Goal: Obtain resource: Download file/media

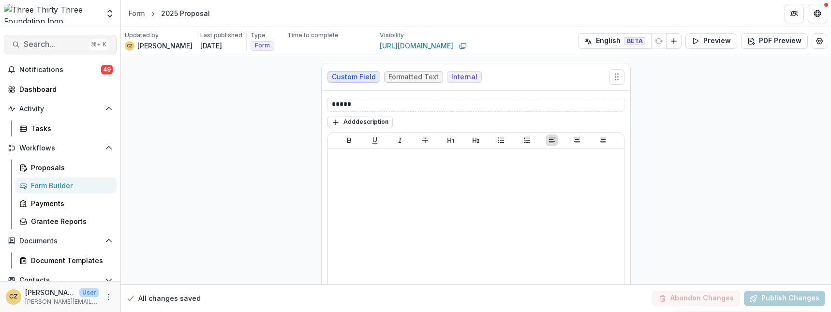
click at [40, 44] on span "Search..." at bounding box center [54, 44] width 61 height 9
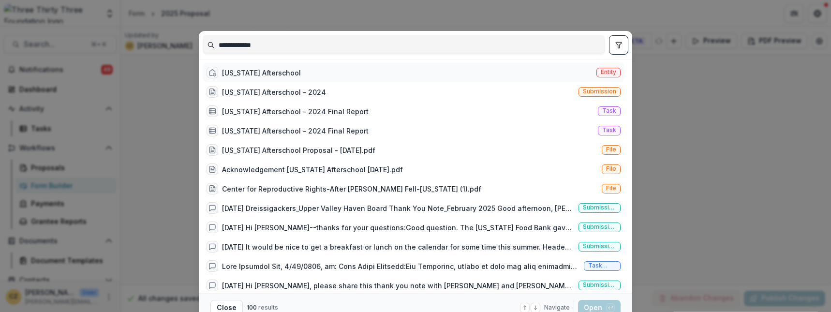
type input "**********"
click at [272, 69] on div "Vermont Afterschool" at bounding box center [261, 73] width 79 height 10
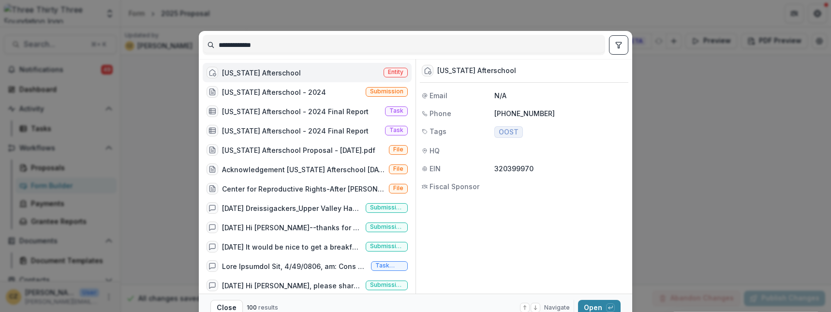
click at [272, 71] on div "Vermont Afterschool" at bounding box center [261, 73] width 79 height 10
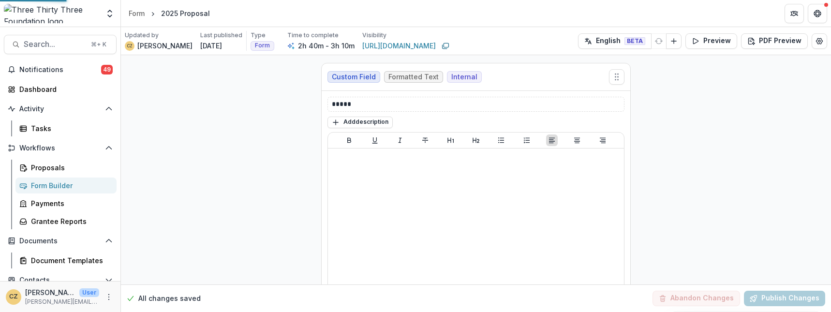
click at [272, 71] on div "Vermont Afterschool" at bounding box center [262, 73] width 78 height 10
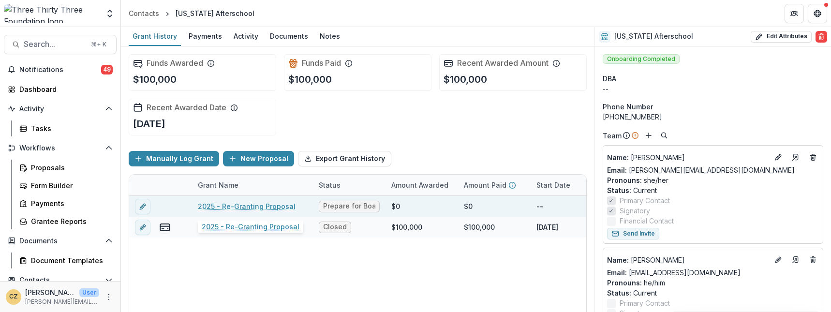
click at [225, 207] on link "2025 - Re-Granting Proposal" at bounding box center [247, 206] width 98 height 10
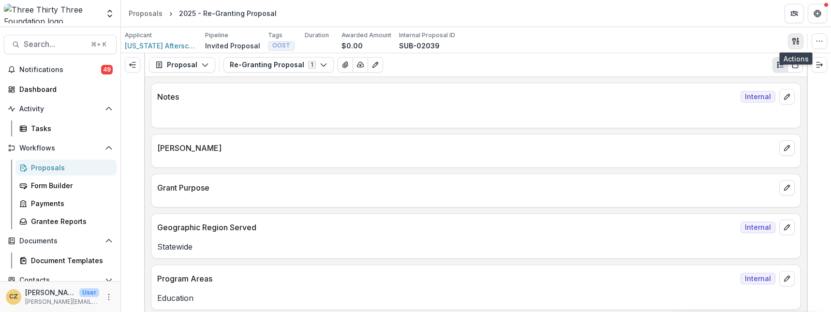
click at [796, 41] on icon "button" at bounding box center [796, 41] width 8 height 8
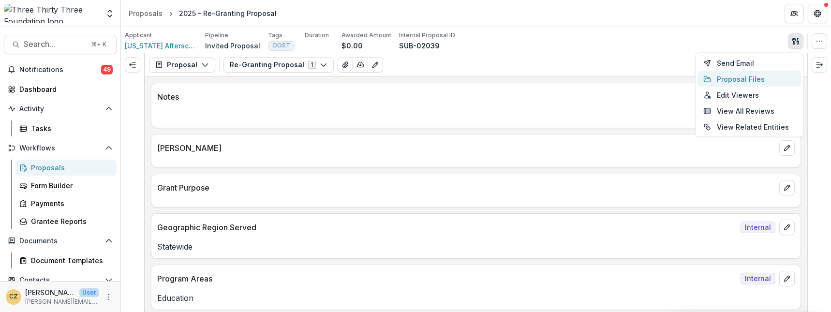
click at [757, 79] on button "Proposal Files" at bounding box center [750, 79] width 104 height 16
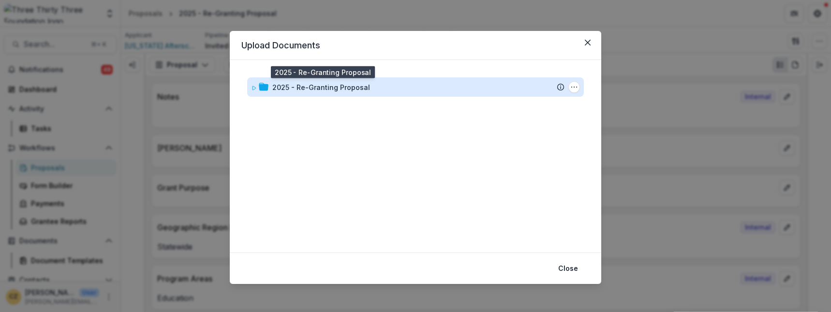
click at [357, 84] on div "2025 - Re-Granting Proposal" at bounding box center [321, 87] width 98 height 10
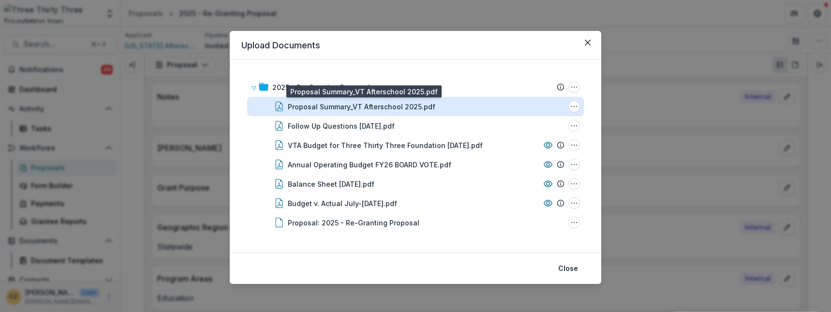
click at [345, 109] on div "Proposal Summary_VT Afterschool 2025.pdf" at bounding box center [362, 107] width 148 height 10
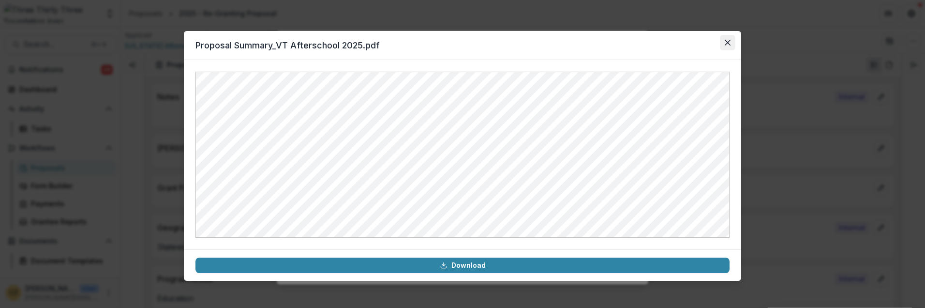
click at [728, 40] on icon "Close" at bounding box center [728, 43] width 6 height 6
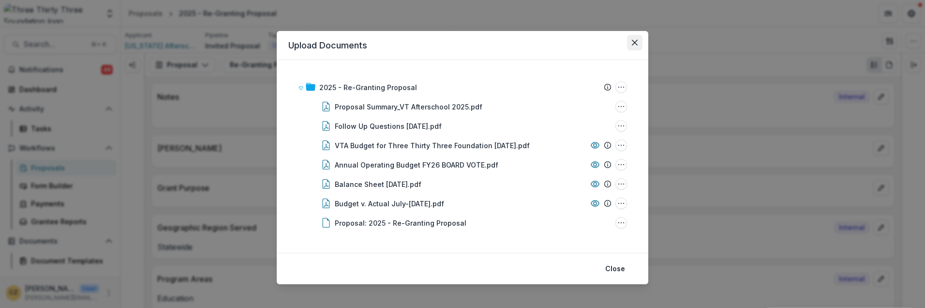
click at [635, 42] on icon "Close" at bounding box center [635, 43] width 6 height 6
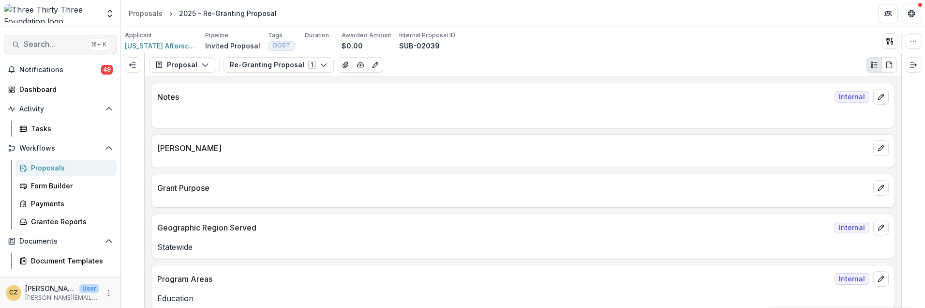
click at [47, 41] on span "Search..." at bounding box center [54, 44] width 61 height 9
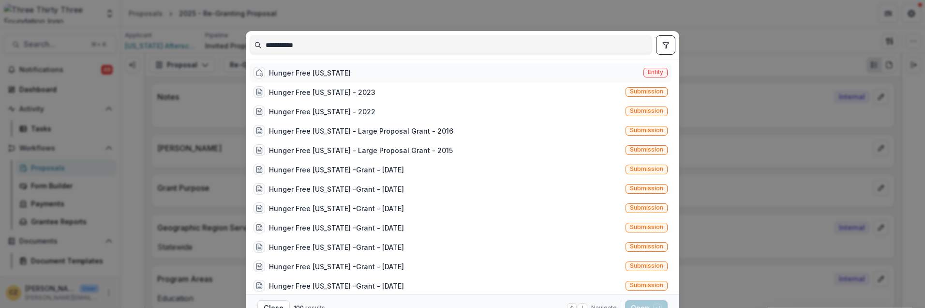
type input "**********"
click at [330, 72] on div "Hunger Free Vermont" at bounding box center [310, 73] width 82 height 10
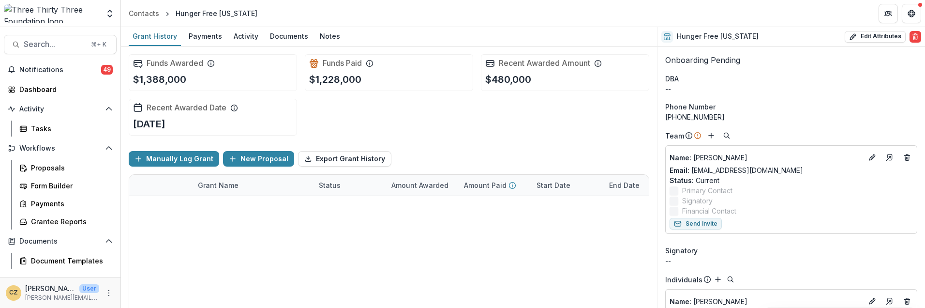
scroll to position [81, 0]
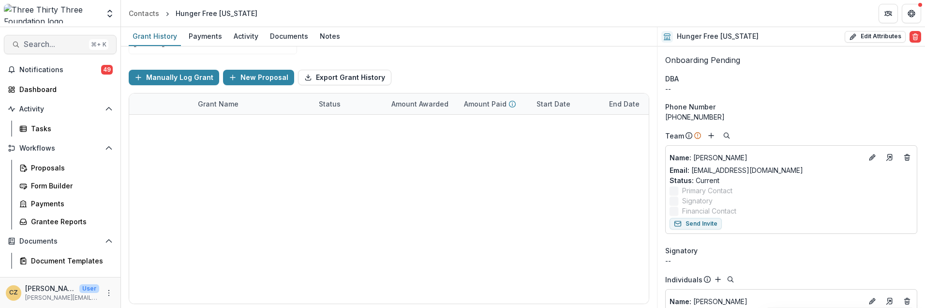
click at [51, 47] on span "Search..." at bounding box center [54, 44] width 61 height 9
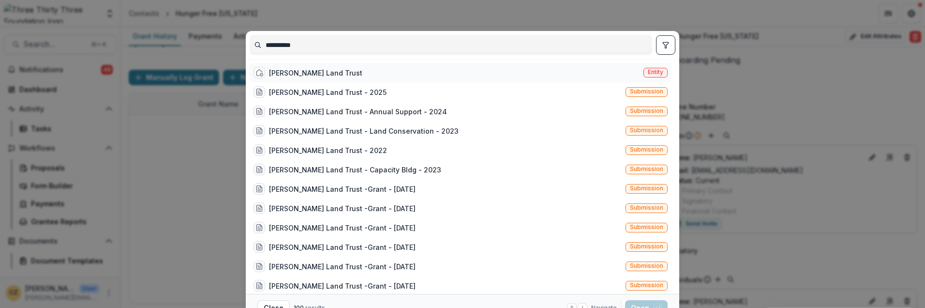
type input "**********"
click at [301, 74] on div "Stowe Land Trust" at bounding box center [315, 73] width 93 height 10
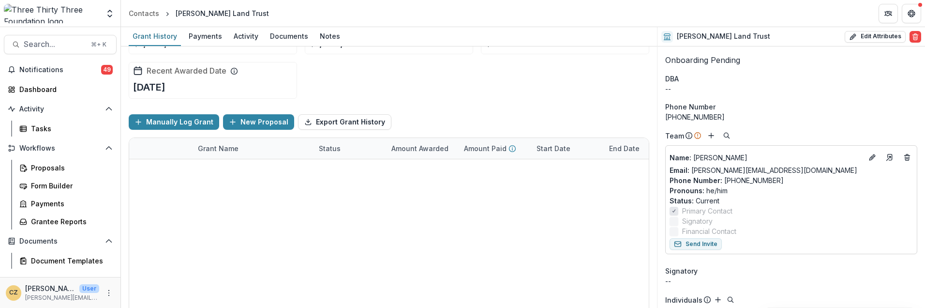
scroll to position [81, 0]
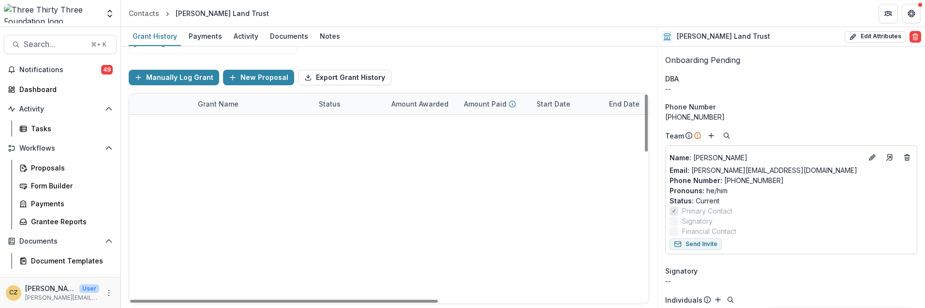
click at [264, 123] on link "Stowe Land Trust - 2025" at bounding box center [252, 125] width 109 height 10
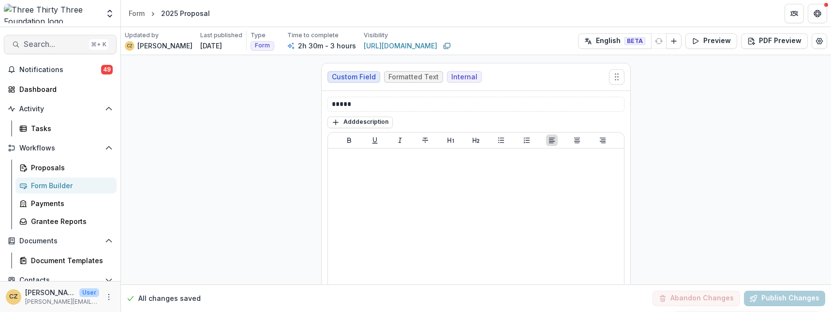
click at [52, 48] on span "Search..." at bounding box center [54, 44] width 61 height 9
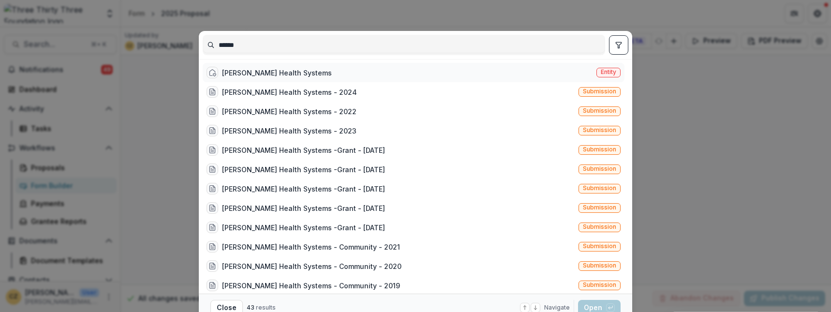
type input "******"
click at [235, 73] on div "Copley Health Systems" at bounding box center [277, 73] width 110 height 10
click at [235, 73] on div "[PERSON_NAME] Health Systems" at bounding box center [277, 73] width 110 height 10
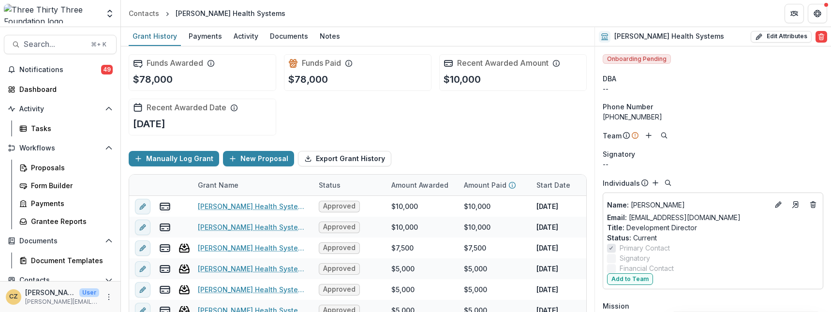
scroll to position [53, 0]
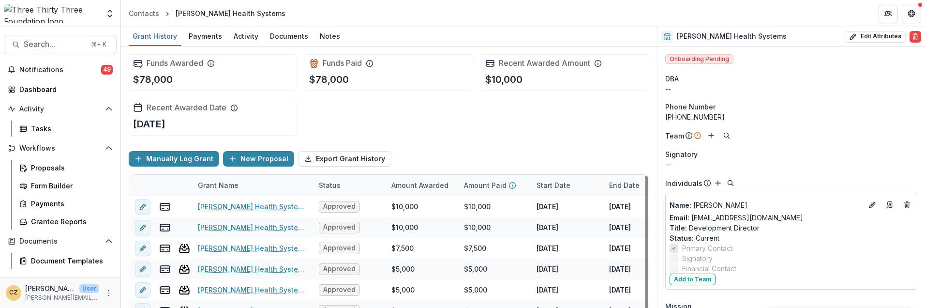
scroll to position [53, 0]
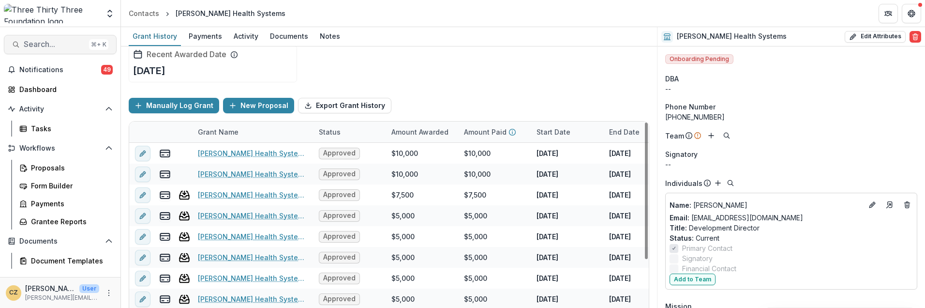
click at [30, 47] on span "Search..." at bounding box center [54, 44] width 61 height 9
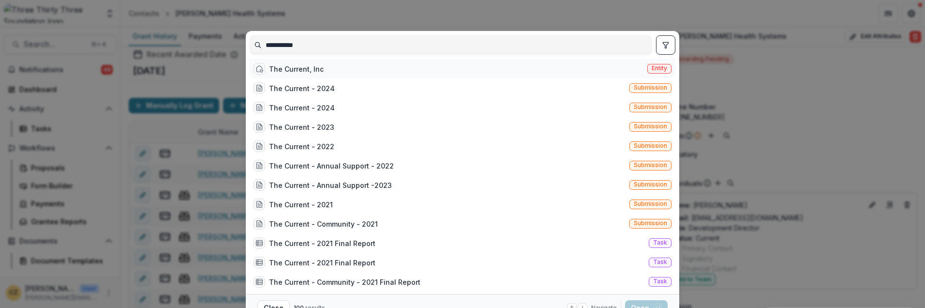
type input "**********"
click at [279, 73] on div "The Current, Inc" at bounding box center [296, 69] width 55 height 10
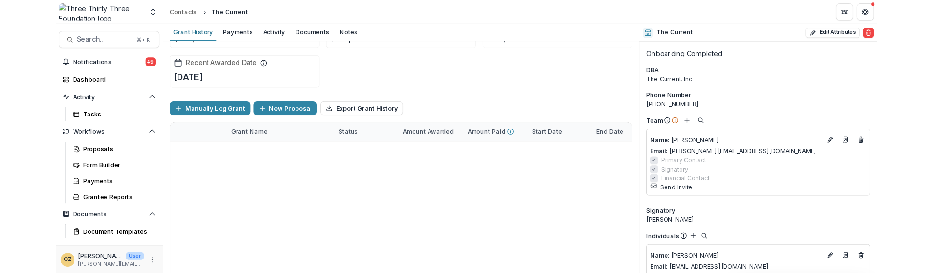
scroll to position [53, 0]
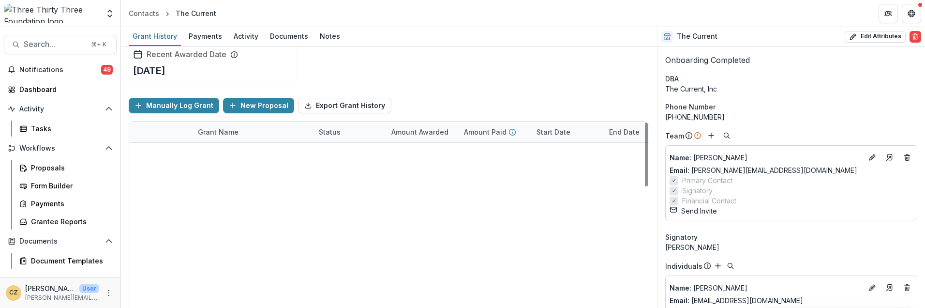
click at [240, 150] on link "The Current - 2024" at bounding box center [231, 153] width 66 height 10
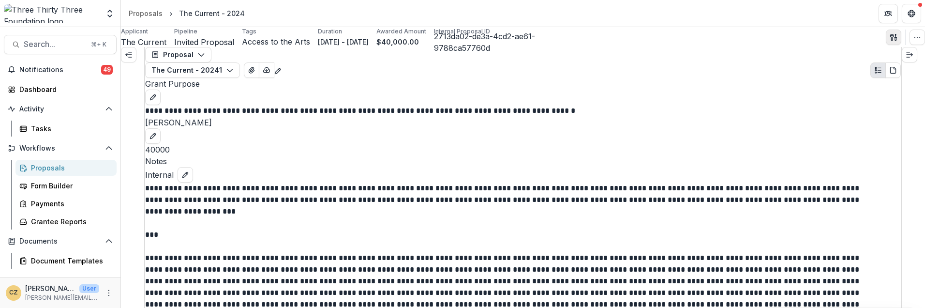
click at [895, 40] on icon "button" at bounding box center [895, 38] width 1 height 3
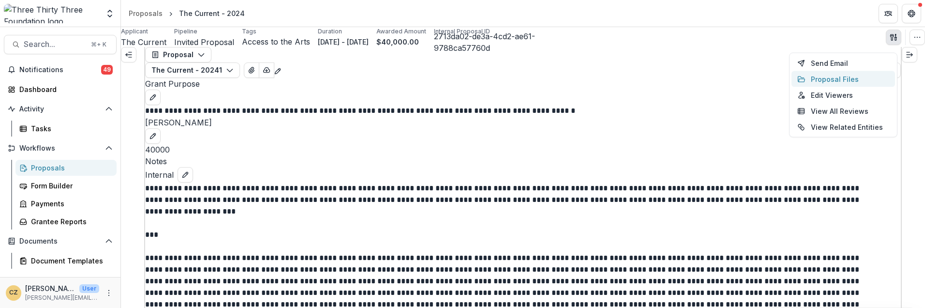
click at [831, 79] on button "Proposal Files" at bounding box center [844, 79] width 104 height 16
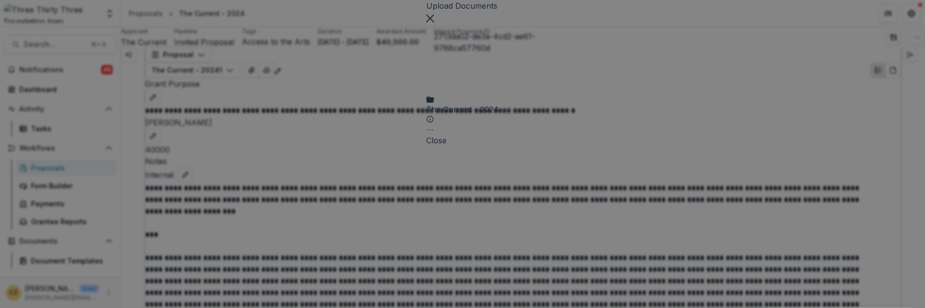
click at [426, 104] on div "The Current - 2024" at bounding box center [462, 113] width 73 height 19
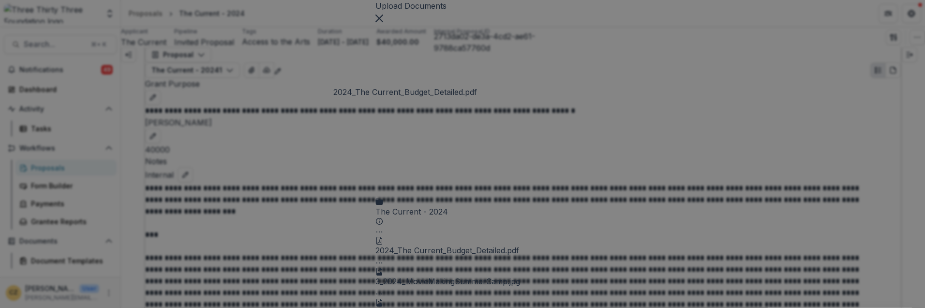
click at [382, 244] on div "2024_The Current_Budget_Detailed.pdf" at bounding box center [447, 250] width 144 height 12
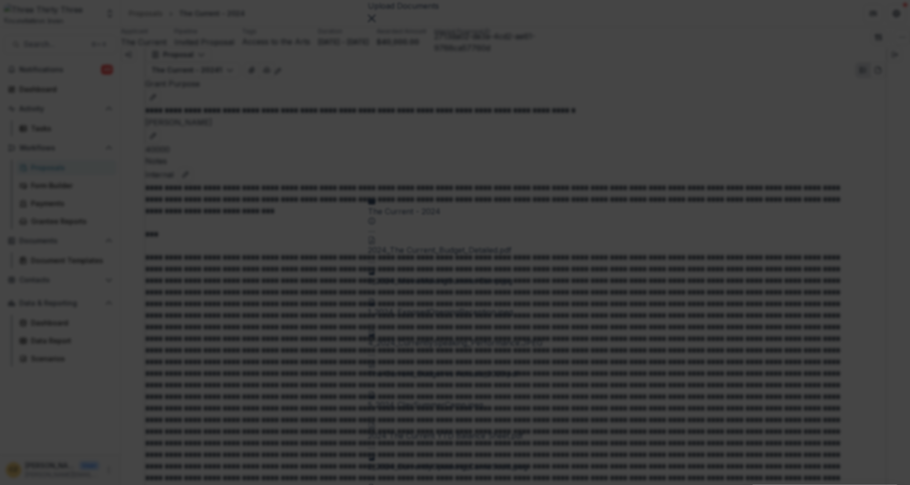
click at [8, 307] on icon "Close" at bounding box center [4, 492] width 8 height 8
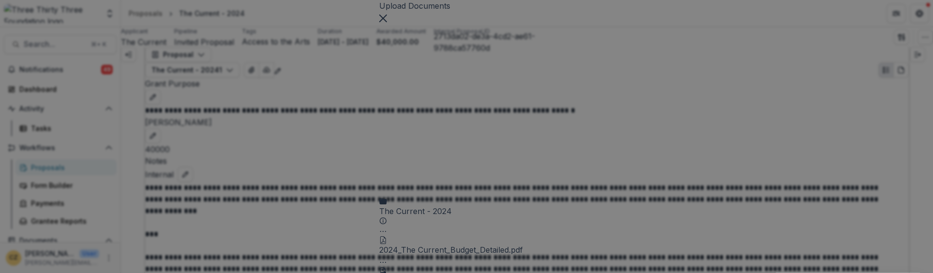
click at [387, 22] on icon "Close" at bounding box center [383, 19] width 8 height 8
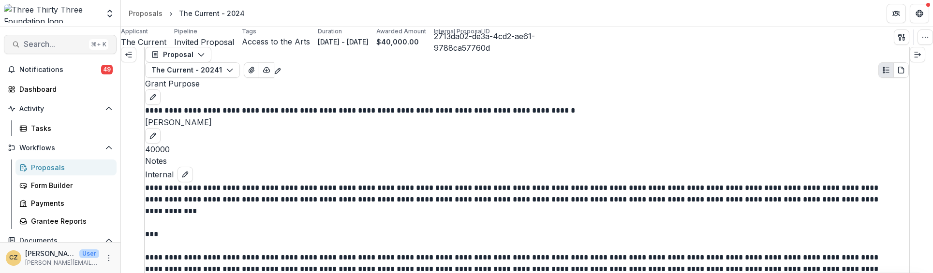
click at [61, 43] on span "Search..." at bounding box center [54, 44] width 61 height 9
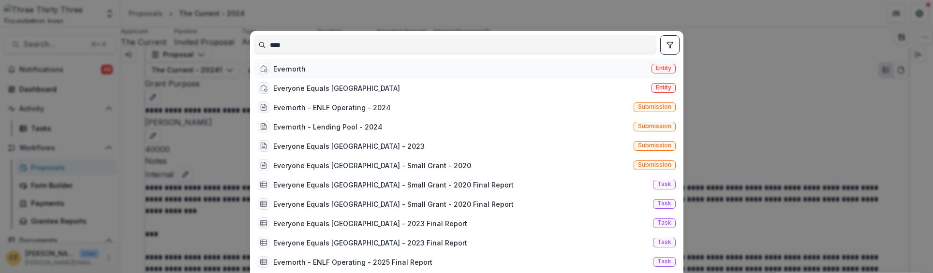
type input "****"
click at [298, 71] on div "Evernorth" at bounding box center [289, 69] width 32 height 10
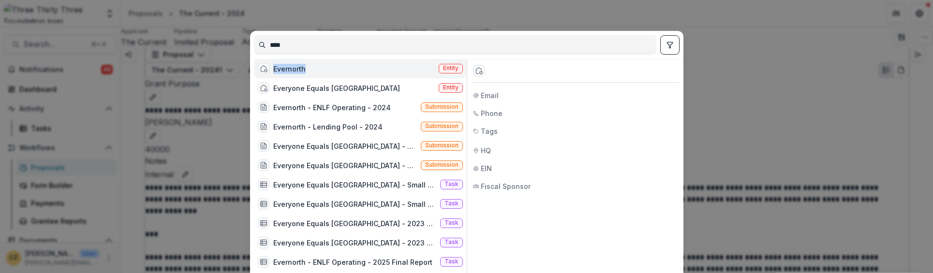
click at [298, 71] on div "Evernorth" at bounding box center [289, 69] width 32 height 10
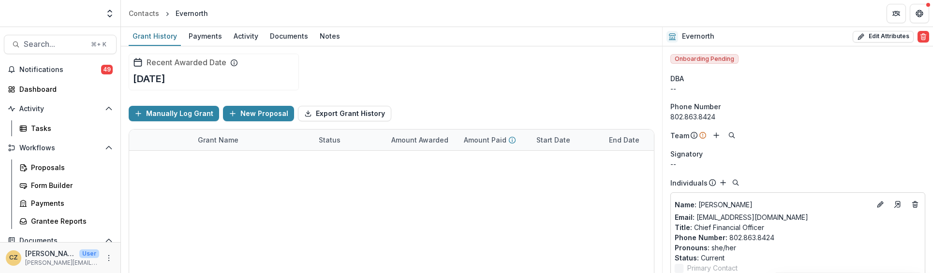
scroll to position [46, 0]
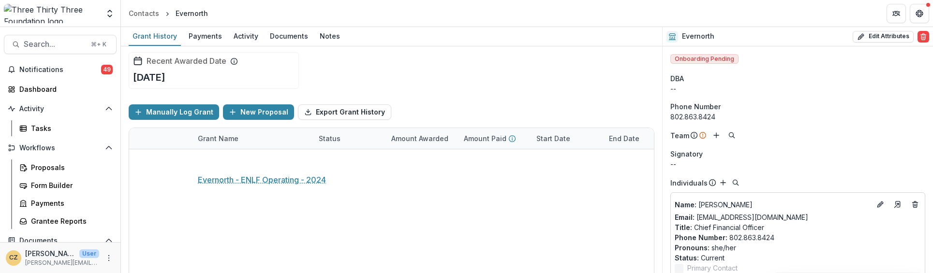
click at [262, 159] on link "Evernorth - ENLF Operating - 2024" at bounding box center [252, 160] width 109 height 10
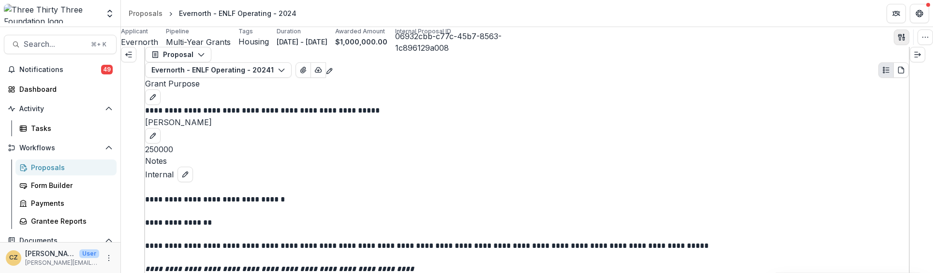
click at [898, 37] on icon "button" at bounding box center [902, 37] width 8 height 8
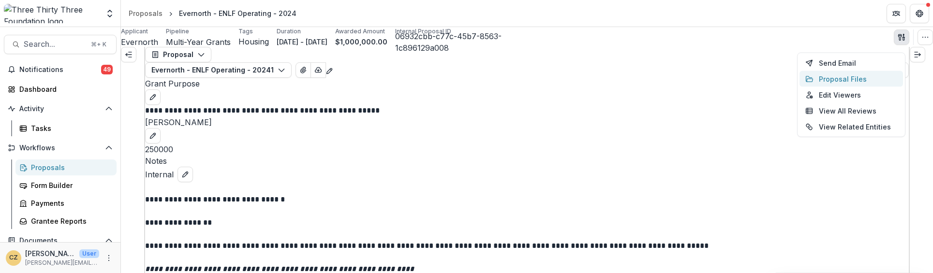
click at [824, 80] on button "Proposal Files" at bounding box center [852, 79] width 104 height 16
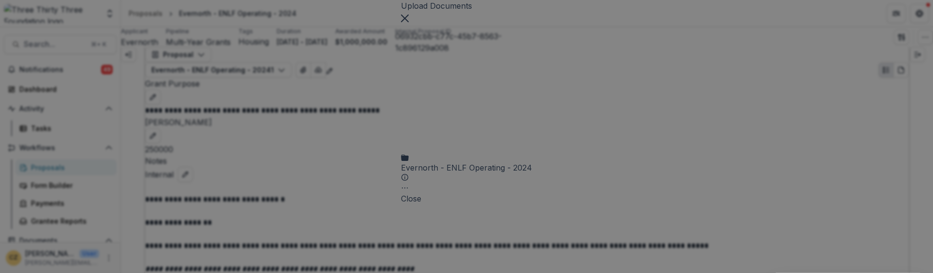
click at [401, 162] on div "Evernorth - ENLF Operating - 2024" at bounding box center [466, 168] width 131 height 12
drag, startPoint x: 450, startPoint y: 51, endPoint x: 450, endPoint y: 45, distance: 5.3
click at [450, 12] on header "Upload Documents" at bounding box center [466, 6] width 269 height 12
click at [340, 22] on icon "Close" at bounding box center [336, 19] width 8 height 8
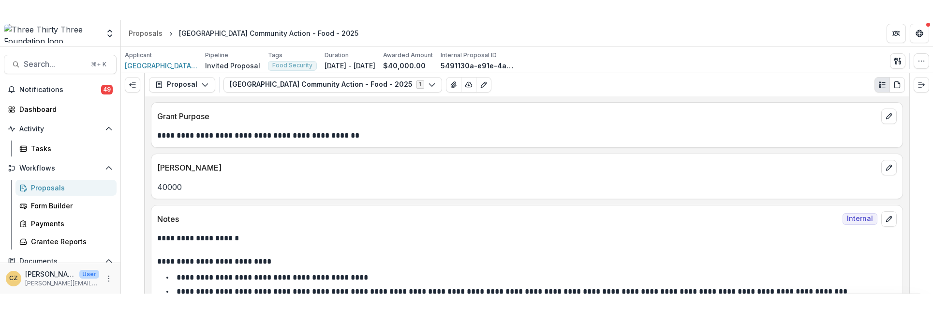
scroll to position [262, 0]
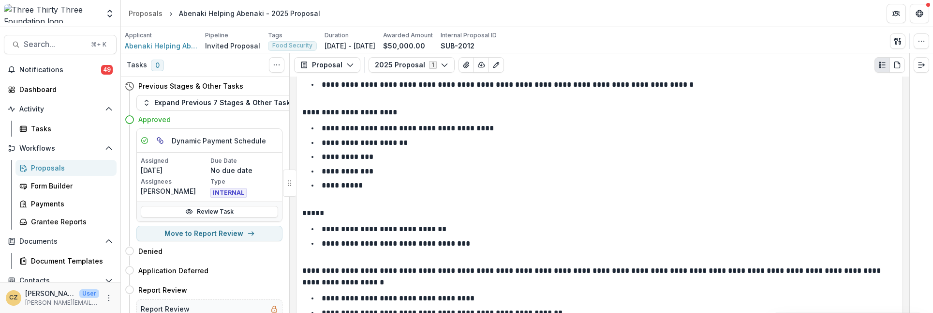
scroll to position [264, 0]
click at [576, 218] on p "*****" at bounding box center [598, 212] width 592 height 12
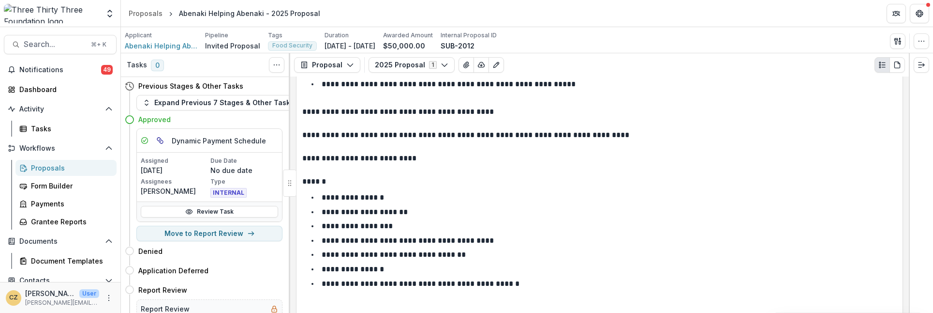
scroll to position [701, 0]
